Goal: Transaction & Acquisition: Book appointment/travel/reservation

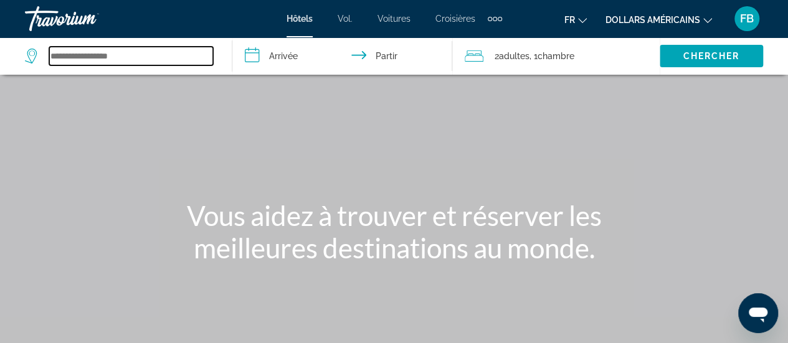
click at [83, 55] on input "Widget de recherche" at bounding box center [131, 56] width 164 height 19
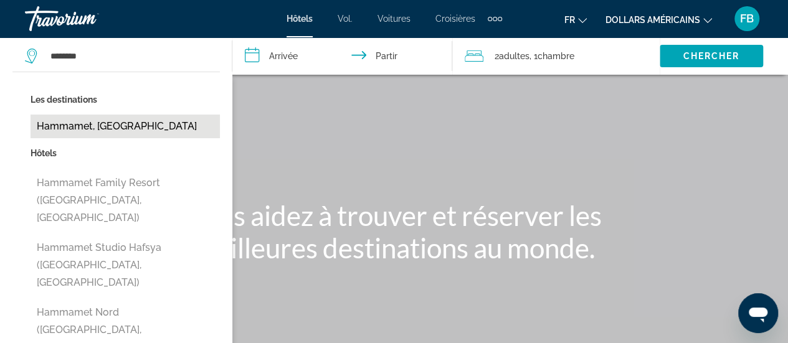
click at [80, 122] on button "Hammamet, [GEOGRAPHIC_DATA]" at bounding box center [125, 127] width 189 height 24
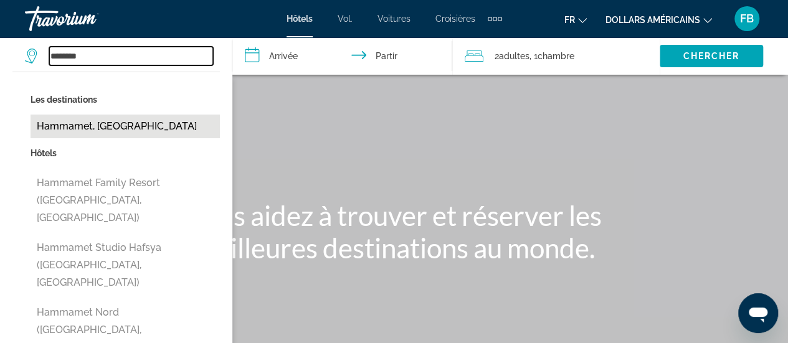
type input "**********"
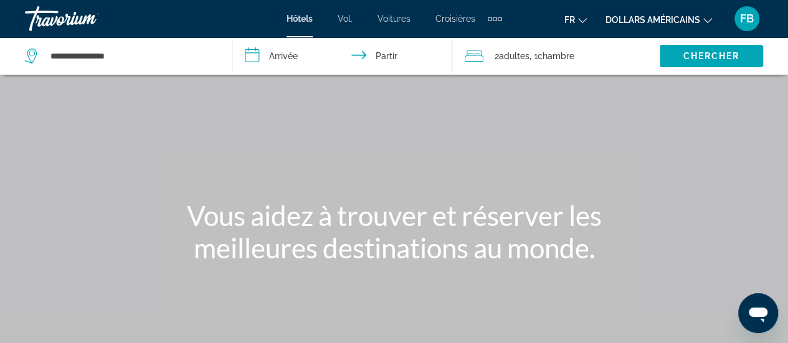
click at [288, 53] on input "**********" at bounding box center [344, 57] width 225 height 41
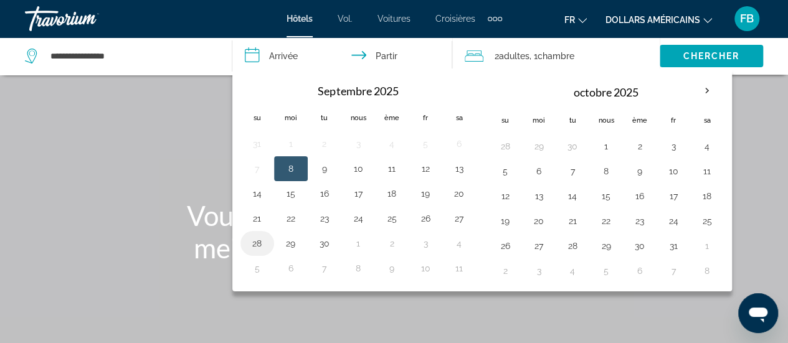
click at [258, 237] on button "28" at bounding box center [257, 243] width 20 height 17
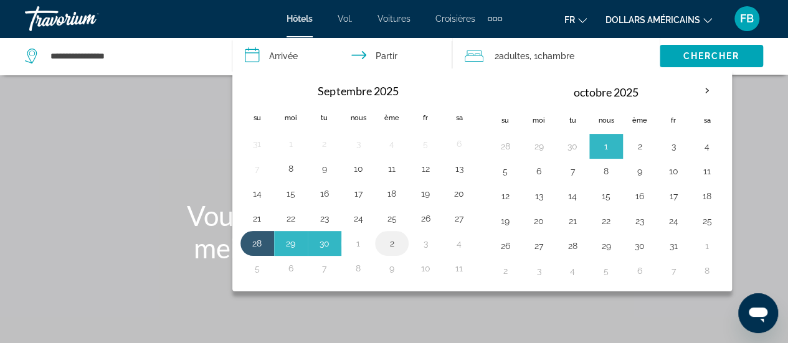
click at [384, 239] on button "2" at bounding box center [392, 243] width 20 height 17
type input "**********"
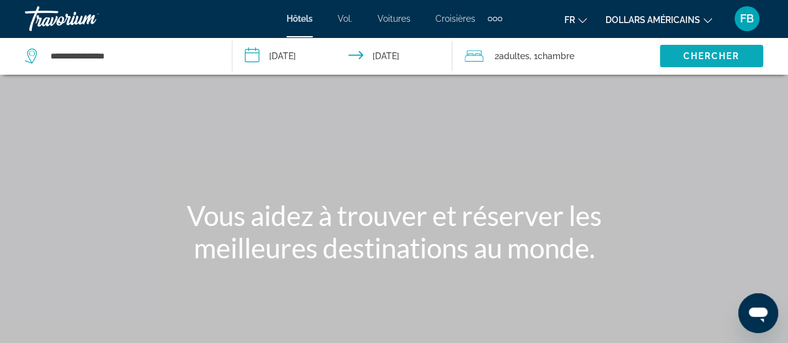
click at [714, 54] on font "Chercher" at bounding box center [711, 56] width 57 height 10
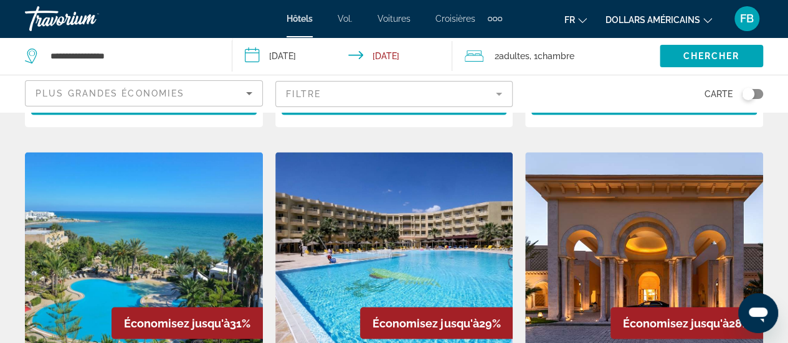
scroll to position [872, 0]
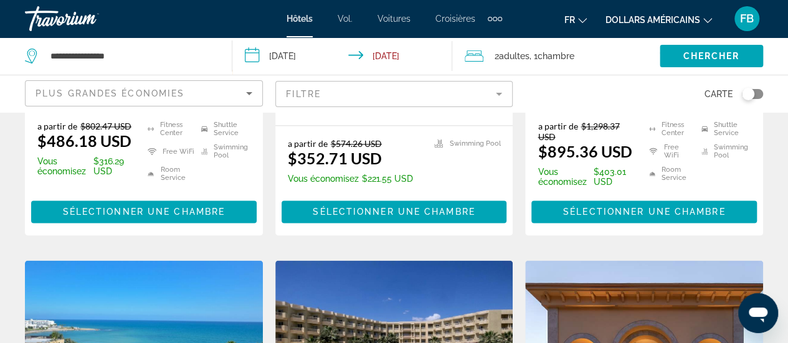
click at [243, 96] on icon "Sort by" at bounding box center [249, 93] width 15 height 15
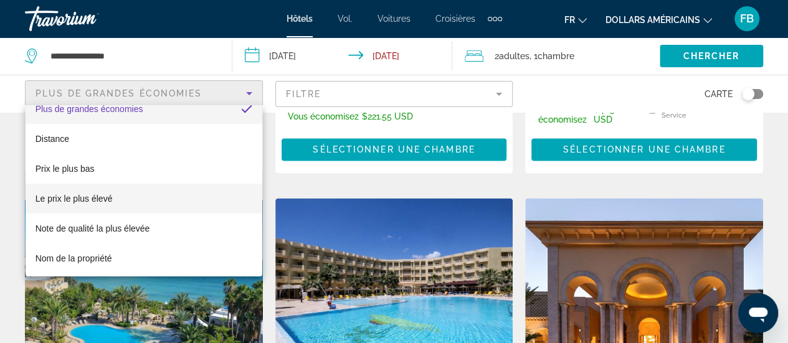
scroll to position [0, 0]
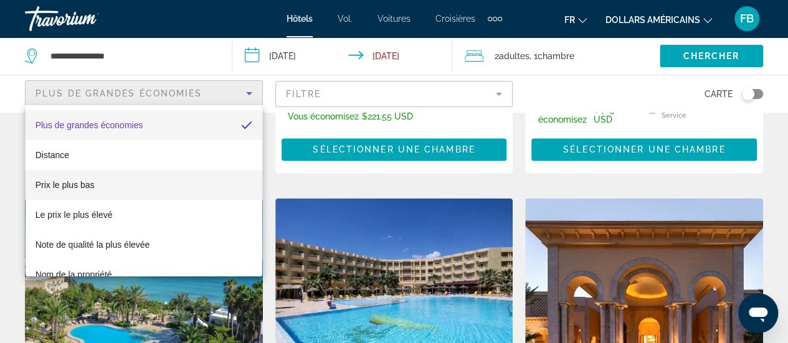
click at [82, 183] on font "Prix ​​le plus bas" at bounding box center [65, 185] width 59 height 10
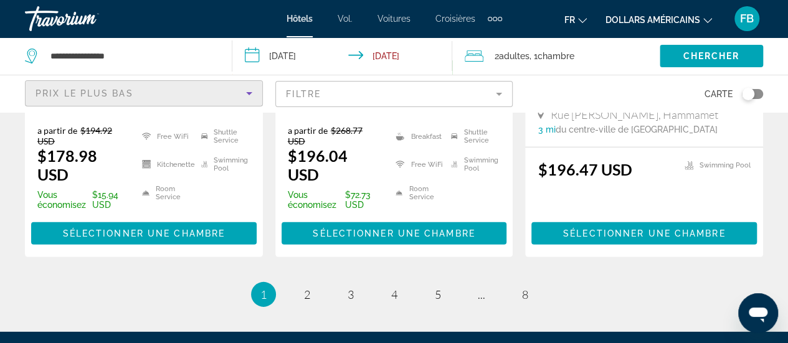
scroll to position [1877, 0]
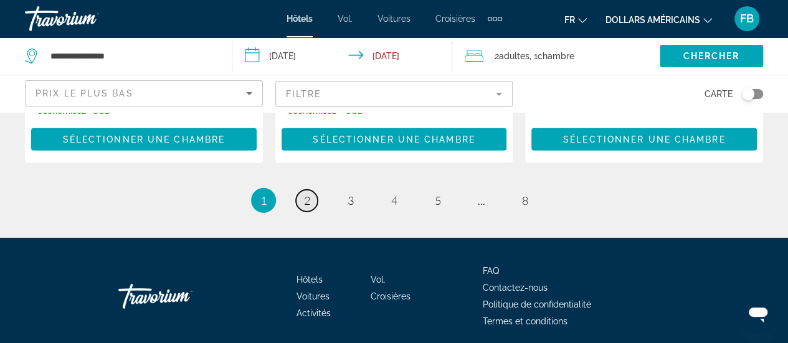
click at [307, 194] on span "2" at bounding box center [307, 201] width 6 height 14
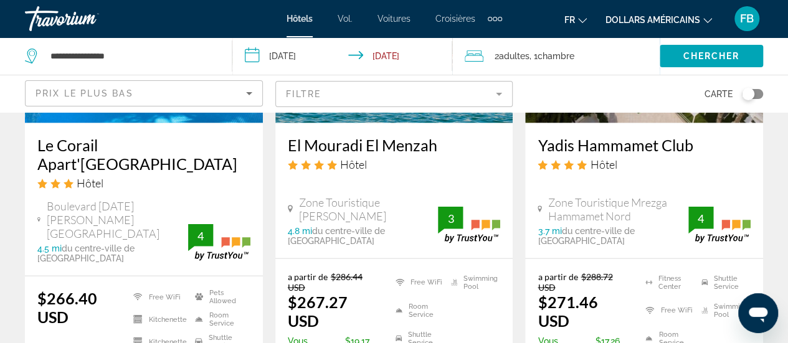
scroll to position [1246, 0]
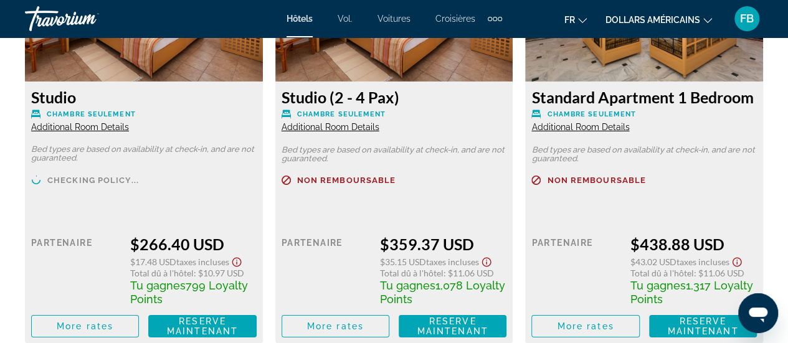
scroll to position [2181, 0]
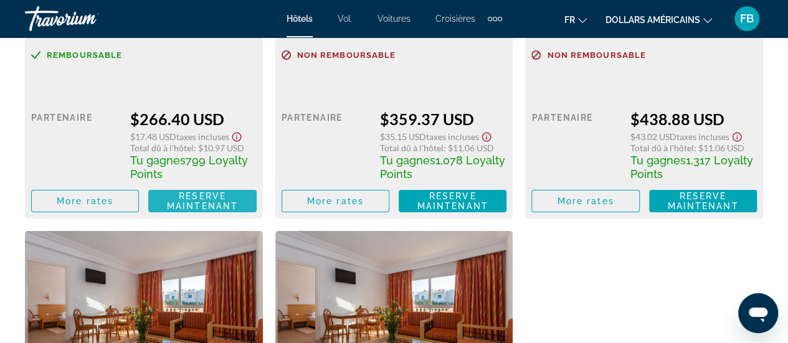
click at [198, 204] on span "Reserve maintenant" at bounding box center [202, 201] width 71 height 20
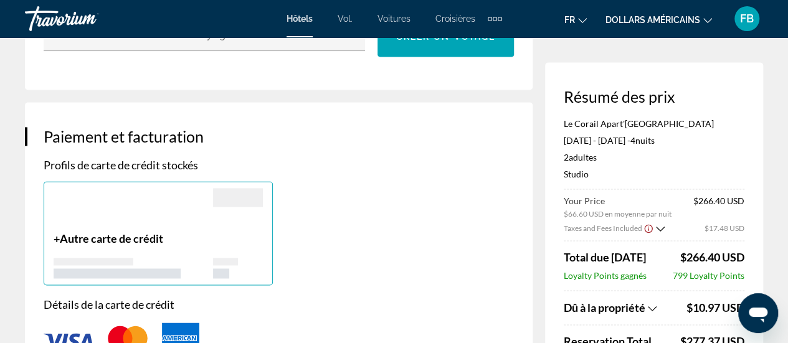
scroll to position [787, 0]
